Goal: Find specific fact: Find specific fact

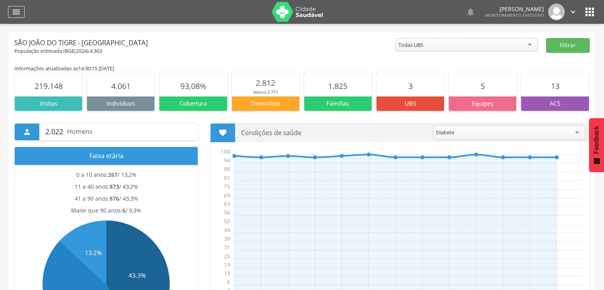
click at [19, 13] on icon "" at bounding box center [17, 12] width 10 height 10
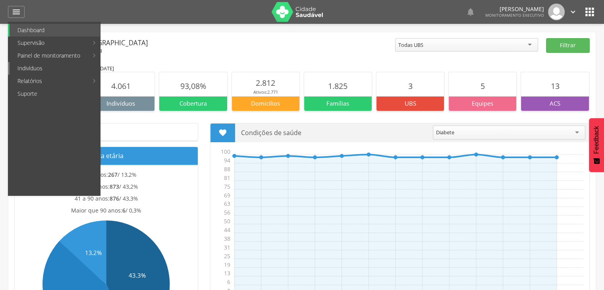
click at [30, 64] on link "Indivíduos" at bounding box center [55, 68] width 91 height 13
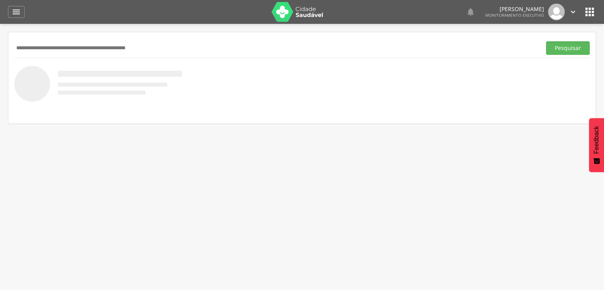
click at [35, 52] on input "text" at bounding box center [276, 48] width 524 height 14
type input "********"
click at [546, 41] on button "Pesquisar" at bounding box center [568, 48] width 44 height 14
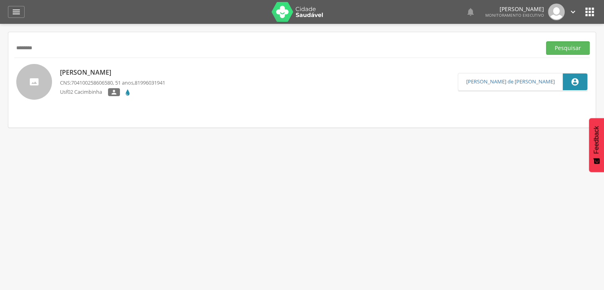
click at [91, 69] on p "[PERSON_NAME]" at bounding box center [112, 72] width 105 height 9
type input "**********"
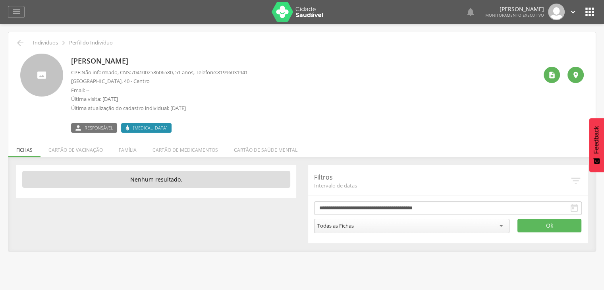
click at [154, 69] on span "704100258606580" at bounding box center [152, 72] width 42 height 7
copy span "704100258606580"
click at [22, 40] on icon "" at bounding box center [20, 43] width 10 height 10
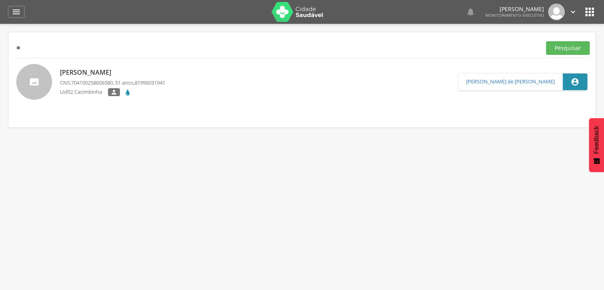
type input "*"
type input "**********"
click at [546, 41] on button "Pesquisar" at bounding box center [568, 48] width 44 height 14
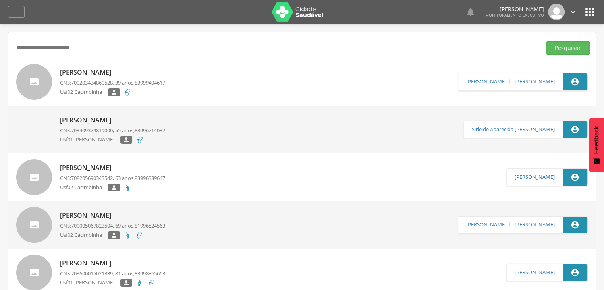
click at [107, 119] on p "[PERSON_NAME]" at bounding box center [112, 120] width 105 height 9
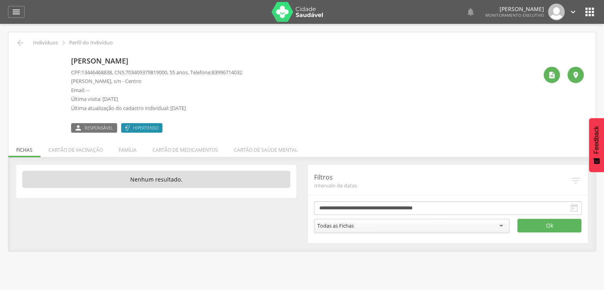
click at [138, 73] on span "703409379819000" at bounding box center [146, 72] width 42 height 7
copy span "703409379819000"
